Goal: Task Accomplishment & Management: Manage account settings

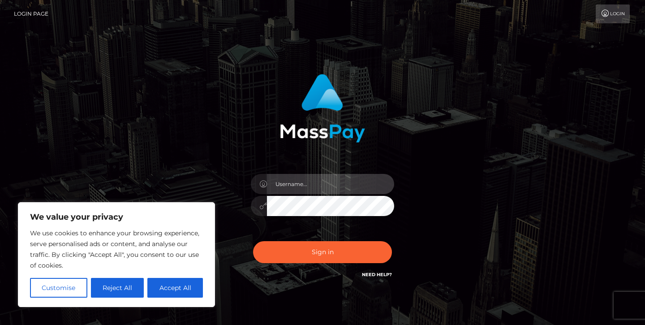
click at [294, 186] on input "text" at bounding box center [330, 184] width 127 height 20
type input "[EMAIL_ADDRESS][DOMAIN_NAME]"
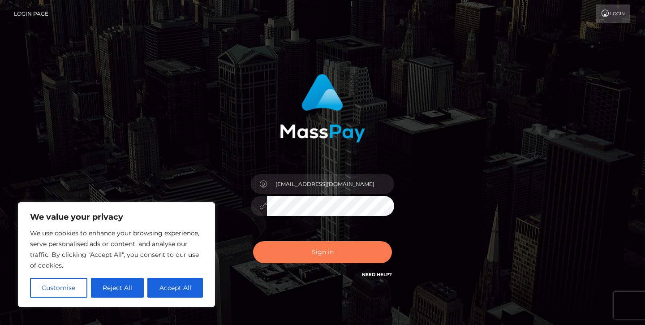
click at [321, 247] on button "Sign in" at bounding box center [322, 252] width 139 height 22
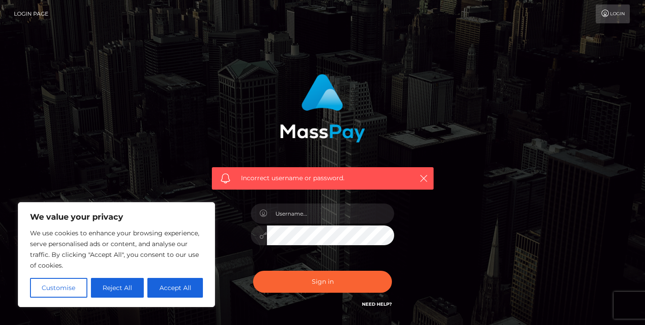
click at [307, 199] on div at bounding box center [322, 231] width 157 height 69
click at [131, 289] on button "Reject All" at bounding box center [117, 288] width 53 height 20
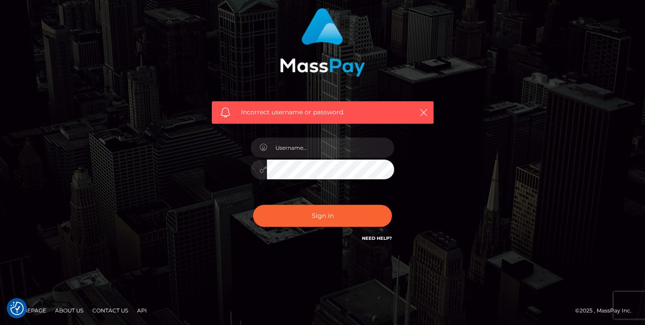
scroll to position [67, 0]
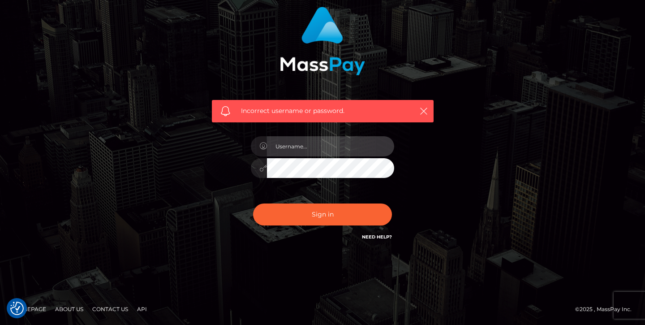
click at [306, 142] on input "text" at bounding box center [330, 146] width 127 height 20
type input "[EMAIL_ADDRESS][DOMAIN_NAME]"
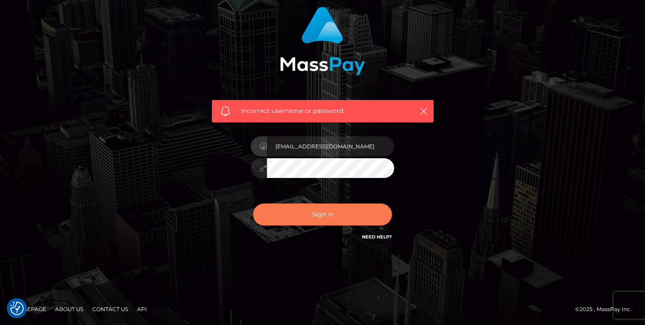
click at [320, 219] on button "Sign in" at bounding box center [322, 214] width 139 height 22
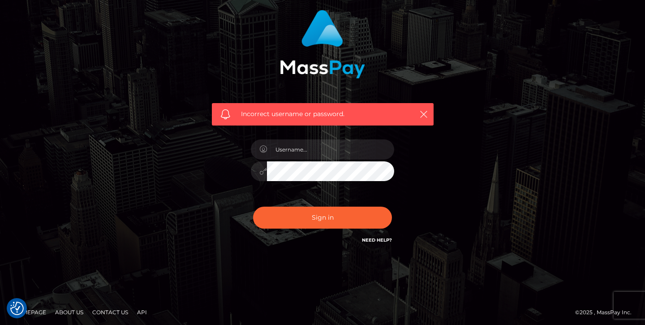
scroll to position [67, 0]
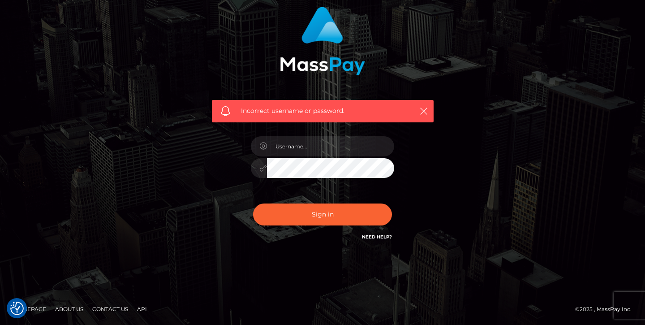
click at [380, 232] on h6 "Need Help?" at bounding box center [377, 236] width 30 height 8
click at [375, 235] on link "Need Help?" at bounding box center [377, 237] width 30 height 6
